Goal: Information Seeking & Learning: Learn about a topic

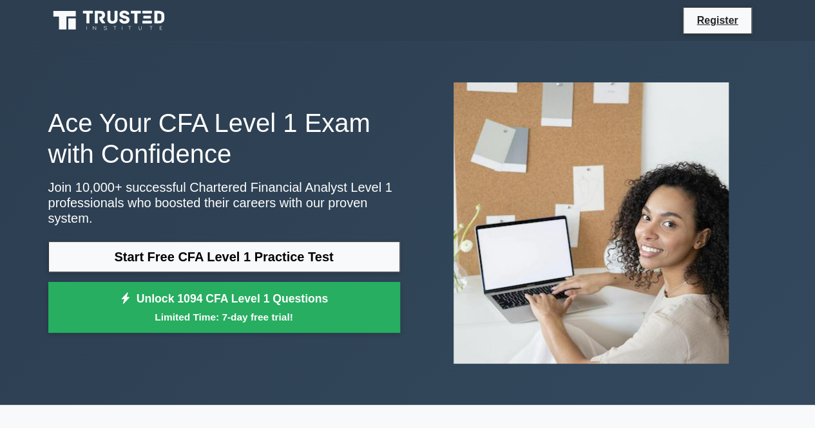
click at [225, 254] on link "Start Free CFA Level 1 Practice Test" at bounding box center [224, 257] width 352 height 31
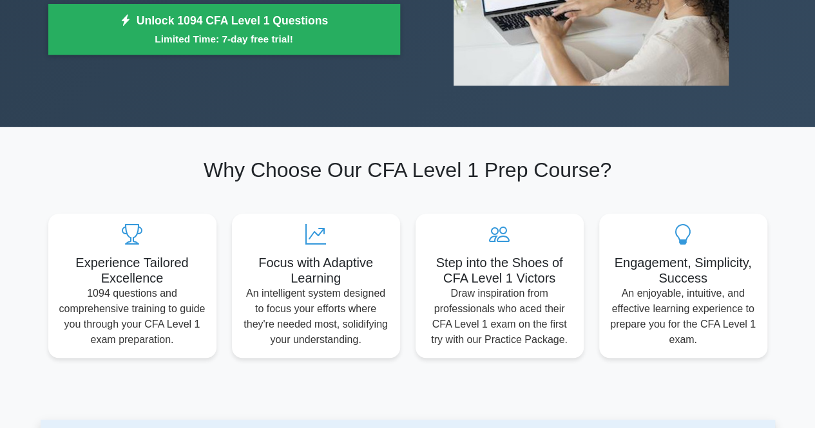
scroll to position [283, 0]
